Goal: Find specific page/section: Find specific page/section

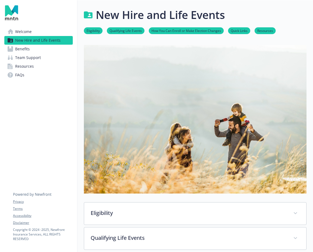
scroll to position [194, 0]
